Goal: Information Seeking & Learning: Learn about a topic

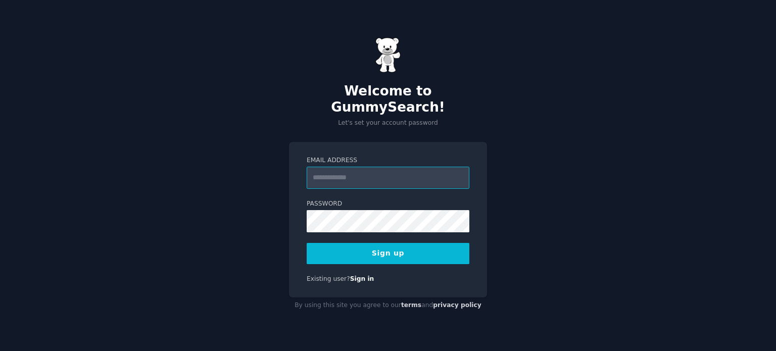
click at [409, 167] on input "Email Address" at bounding box center [388, 178] width 163 height 22
type input "**********"
click at [386, 247] on button "Sign up" at bounding box center [388, 253] width 163 height 21
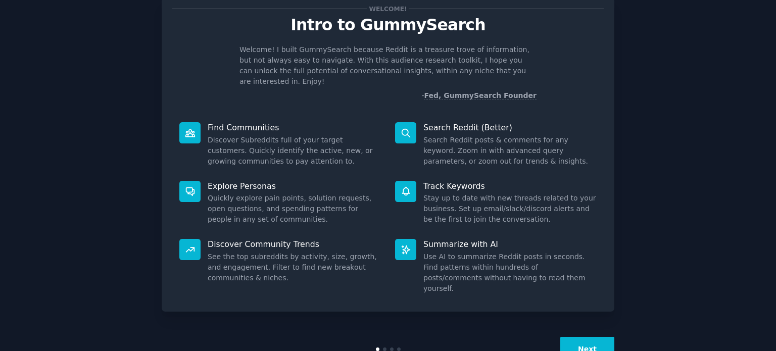
scroll to position [44, 0]
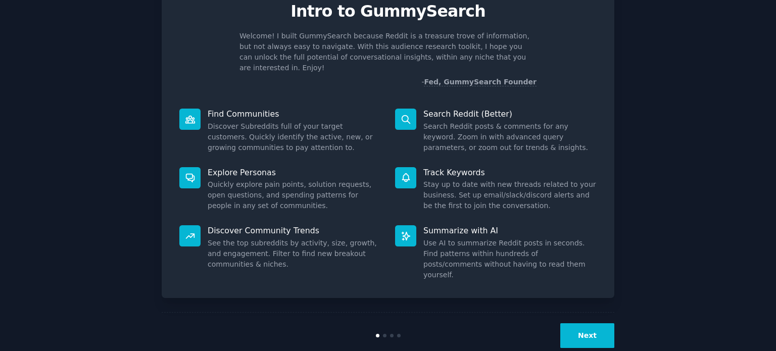
click at [592, 323] on button "Next" at bounding box center [587, 335] width 54 height 25
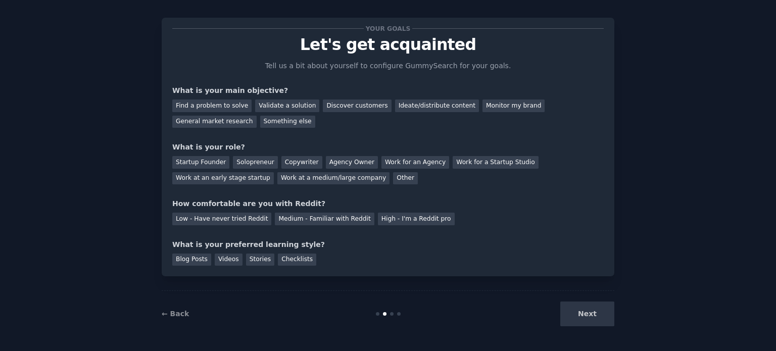
scroll to position [10, 0]
click at [589, 317] on div "Next" at bounding box center [538, 314] width 151 height 25
click at [346, 106] on div "Discover customers" at bounding box center [357, 106] width 68 height 13
click at [207, 160] on div "Startup Founder" at bounding box center [200, 163] width 57 height 13
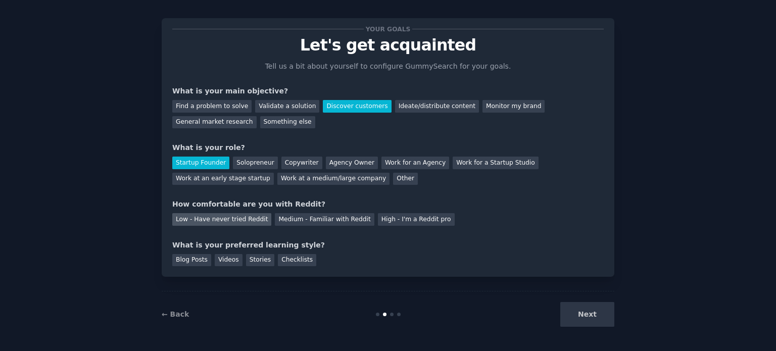
click at [221, 224] on div "Low - Have never tried Reddit" at bounding box center [221, 219] width 99 height 13
click at [246, 261] on div "Stories" at bounding box center [260, 260] width 28 height 13
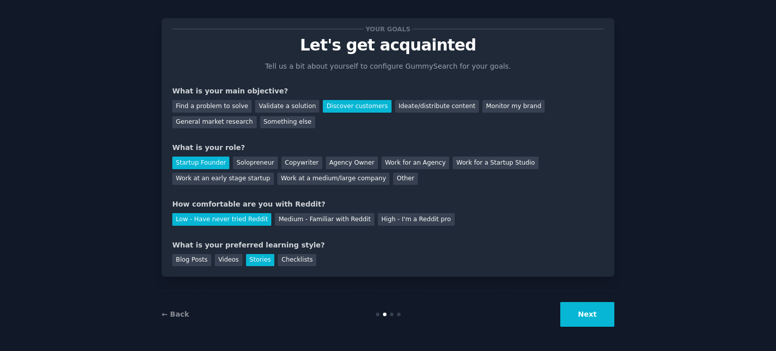
click at [590, 319] on button "Next" at bounding box center [587, 314] width 54 height 25
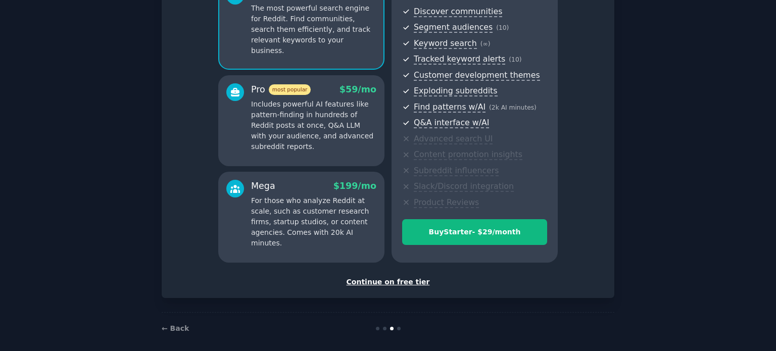
scroll to position [119, 0]
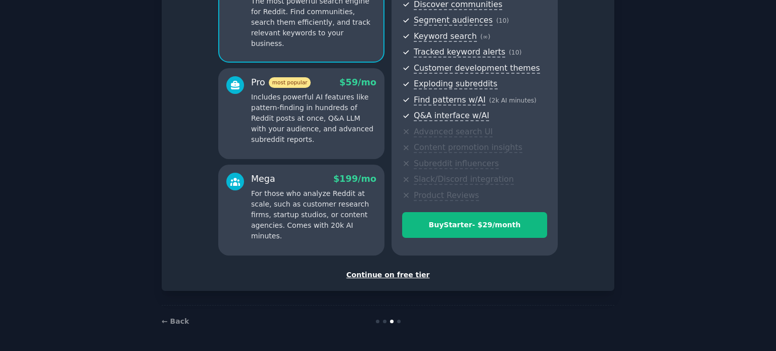
click at [405, 277] on div "Continue on free tier" at bounding box center [388, 275] width 432 height 11
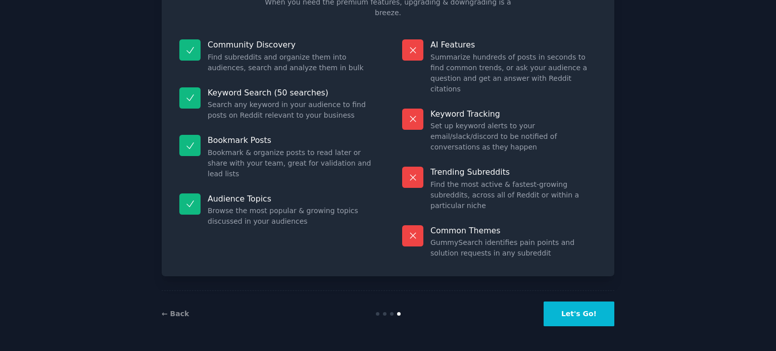
scroll to position [42, 0]
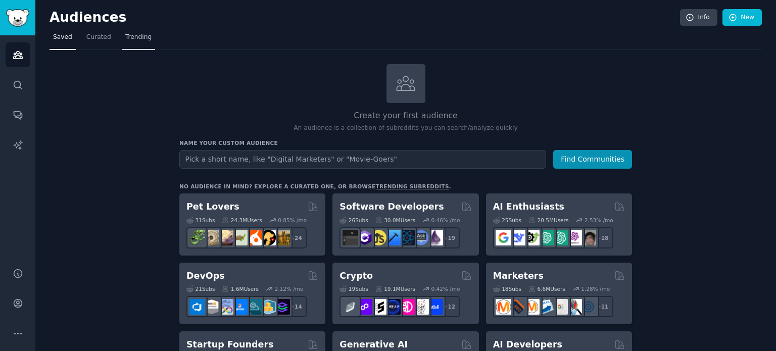
click at [134, 32] on link "Trending" at bounding box center [138, 39] width 33 height 21
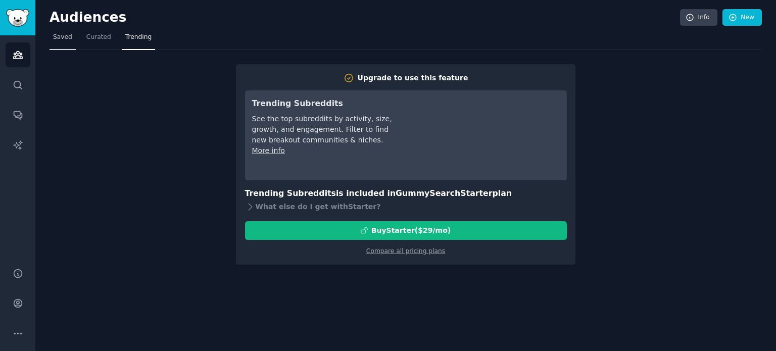
click at [69, 34] on span "Saved" at bounding box center [62, 37] width 19 height 9
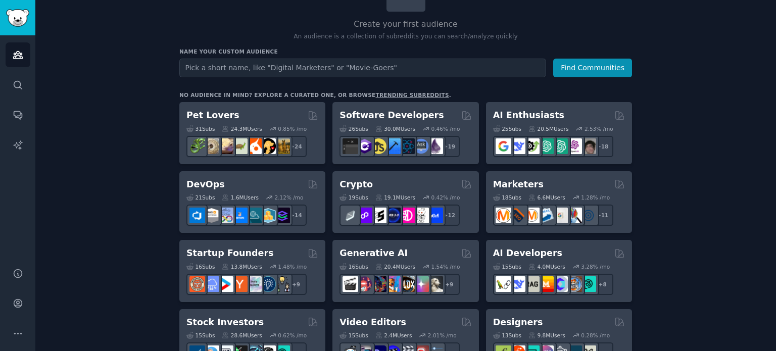
scroll to position [101, 0]
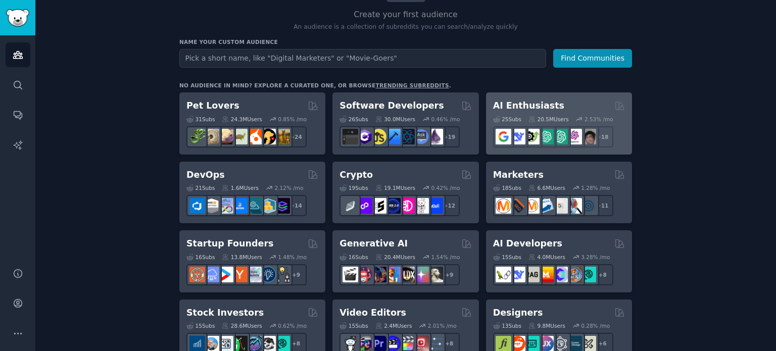
click at [509, 106] on h2 "AI Enthusiasts" at bounding box center [528, 106] width 71 height 13
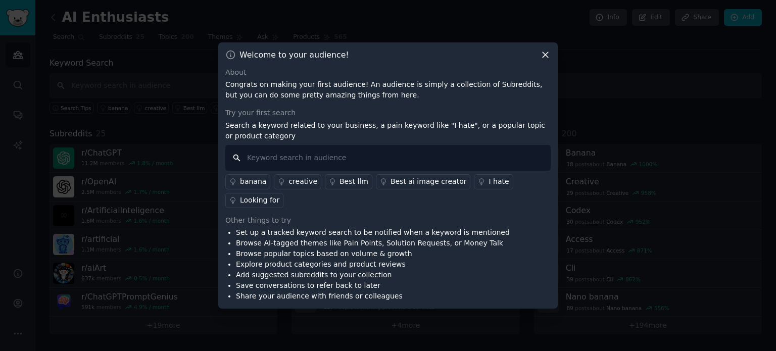
click at [319, 161] on input "text" at bounding box center [387, 158] width 325 height 26
type input "productivity"
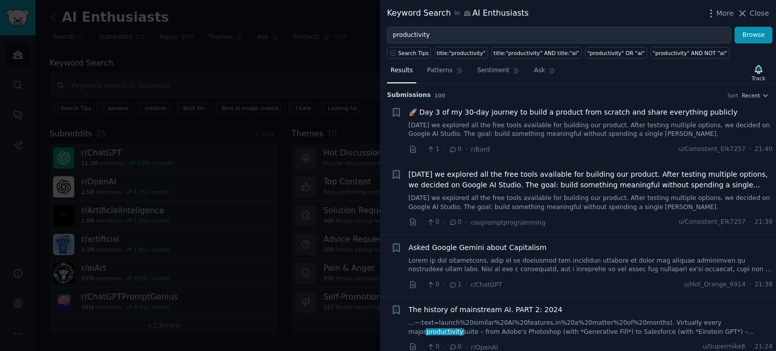
click at [300, 60] on div at bounding box center [388, 175] width 776 height 351
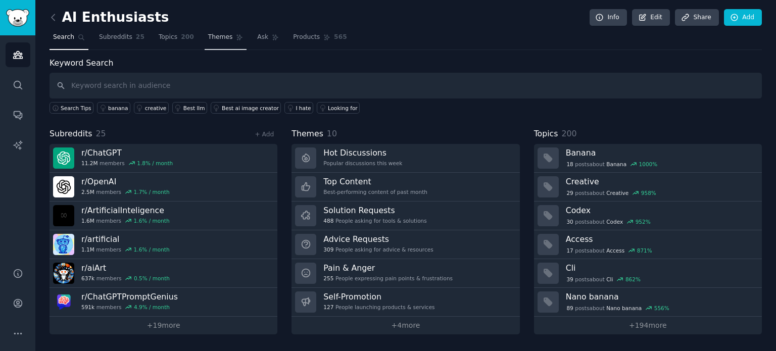
click at [208, 34] on span "Themes" at bounding box center [220, 37] width 25 height 9
